Goal: Information Seeking & Learning: Learn about a topic

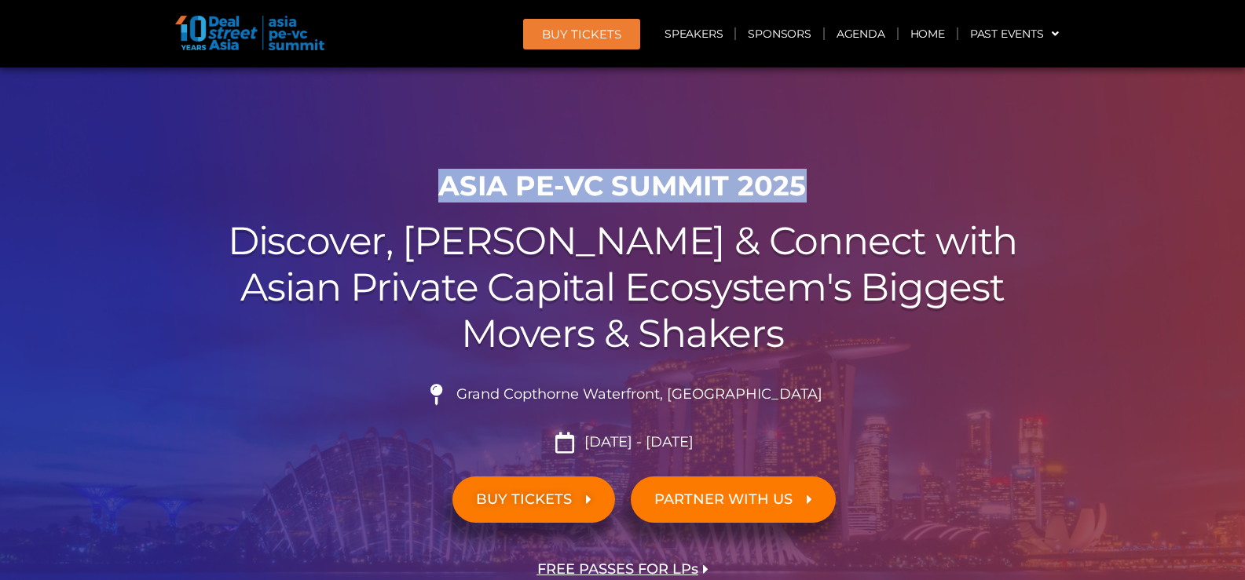
drag, startPoint x: 840, startPoint y: 184, endPoint x: 434, endPoint y: 188, distance: 405.3
click at [434, 188] on h1 "ASIA PE-VC Summit 2025" at bounding box center [623, 186] width 880 height 33
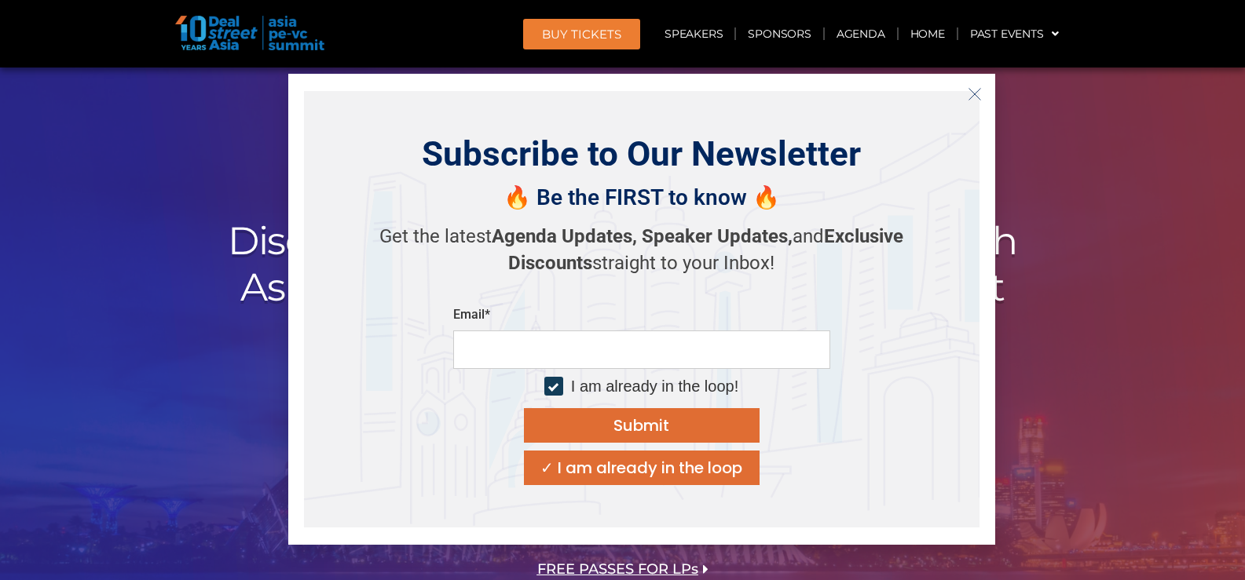
click at [971, 90] on icon "Close" at bounding box center [975, 94] width 14 height 14
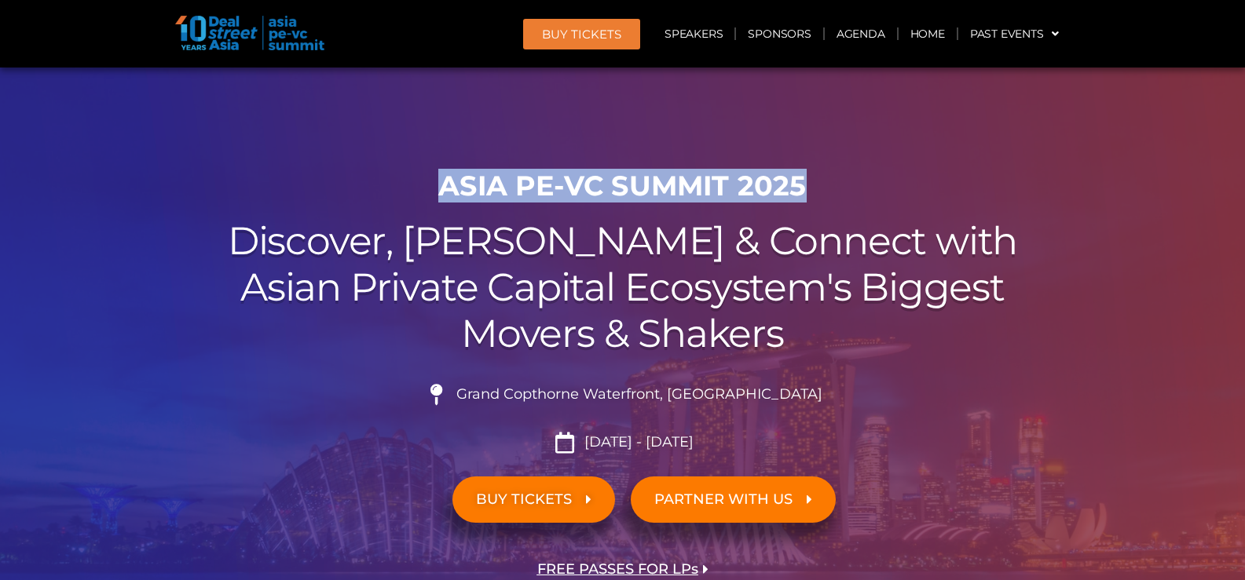
copy h1 "ASIA PE-VC Summit 2025"
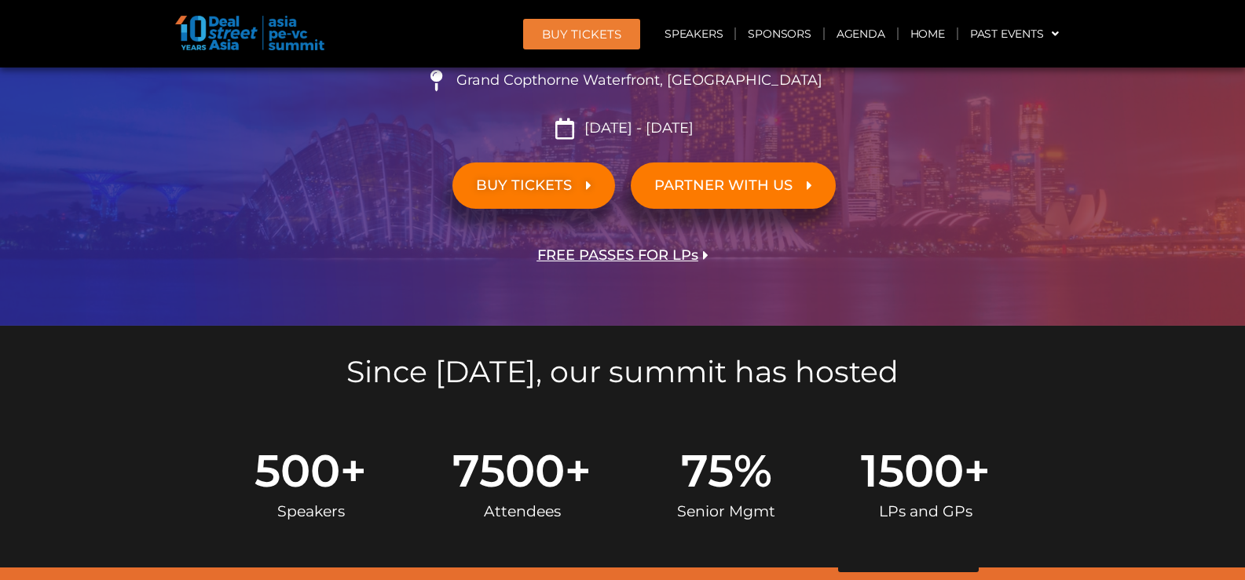
scroll to position [104, 0]
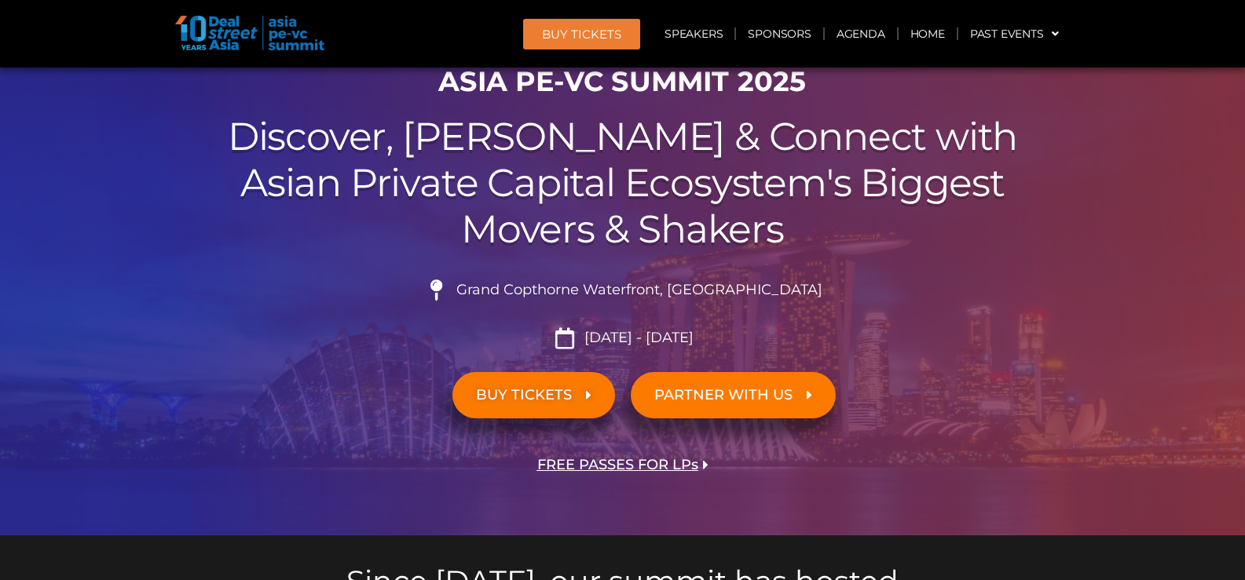
click at [724, 280] on li "Grand Copthorne Waterfront, [GEOGRAPHIC_DATA]​" at bounding box center [623, 297] width 880 height 35
copy span "[GEOGRAPHIC_DATA]"
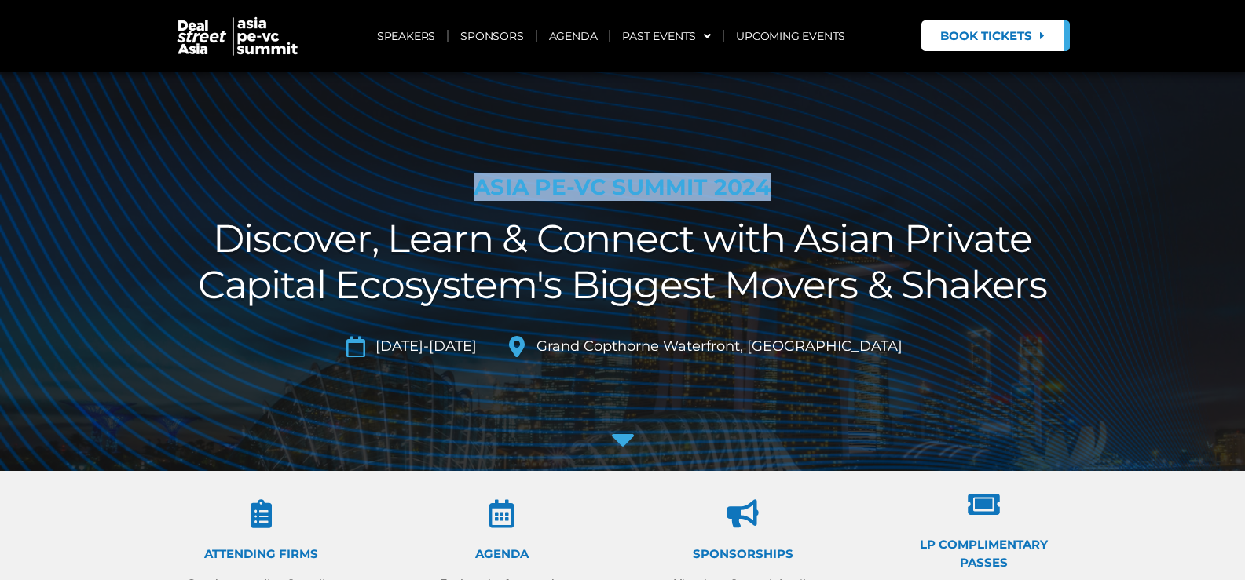
drag, startPoint x: 798, startPoint y: 191, endPoint x: 496, endPoint y: 163, distance: 302.9
click at [496, 163] on section "ASIA PE-VC Summit 2024 Discover, Learn & Connect with Asian Private Capital Eco…" at bounding box center [622, 271] width 1245 height 399
